Goal: Transaction & Acquisition: Purchase product/service

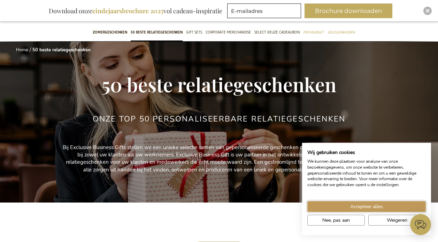
click at [371, 208] on span "Accepteer alles" at bounding box center [366, 206] width 33 height 7
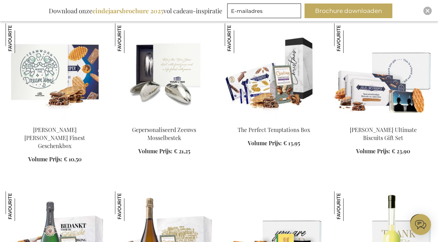
scroll to position [279, 0]
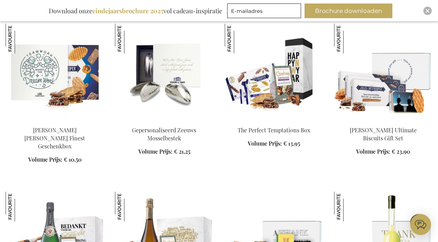
click at [278, 95] on img at bounding box center [274, 73] width 98 height 98
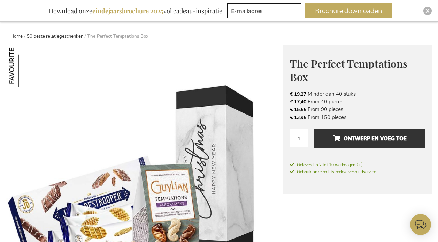
scroll to position [70, 0]
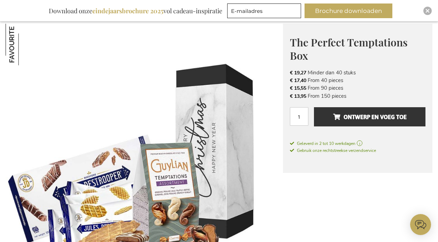
scroll to position [126, 0]
